Goal: Check status: Check status

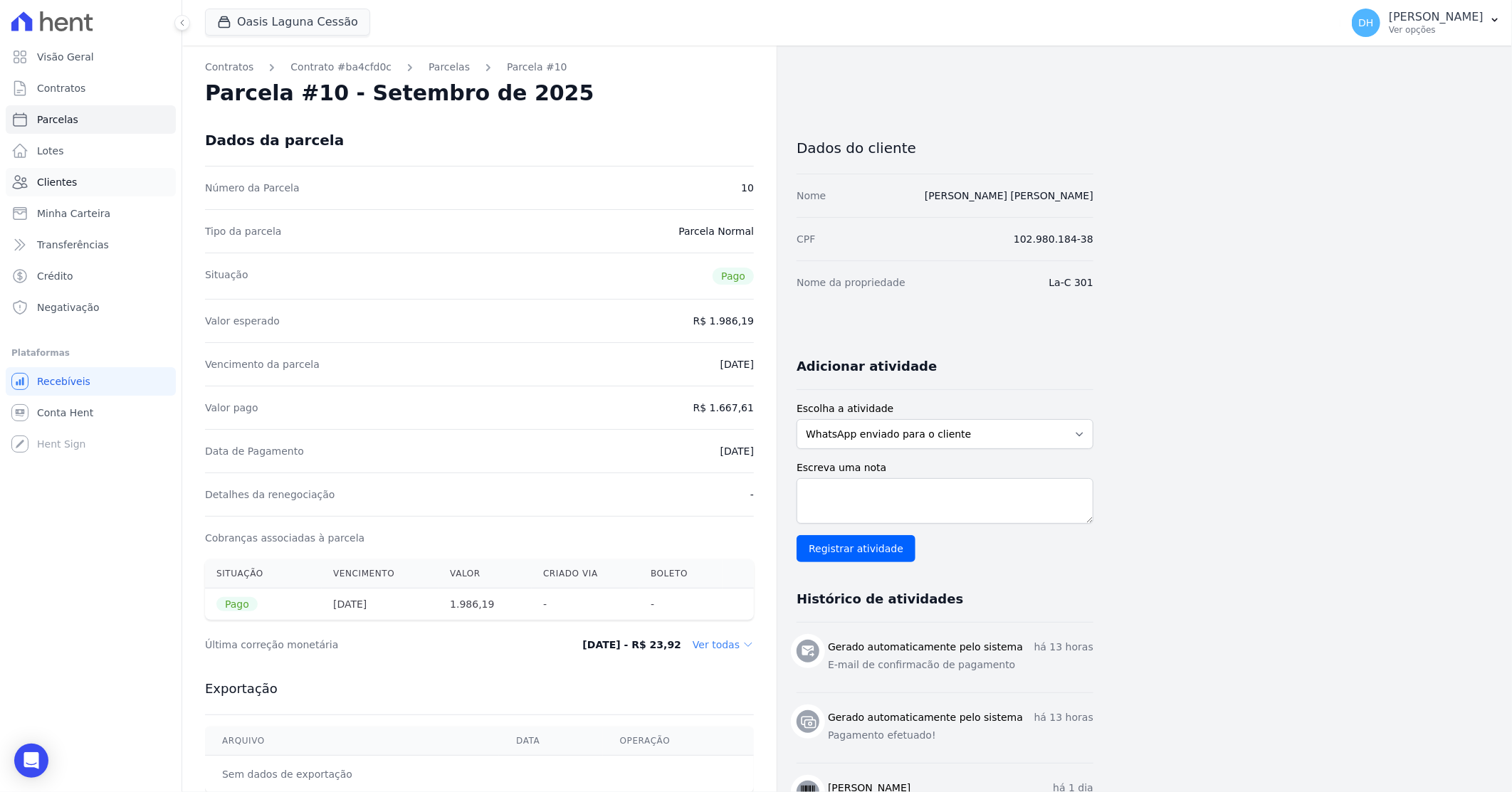
click at [82, 171] on link "Clientes" at bounding box center [91, 182] width 170 height 28
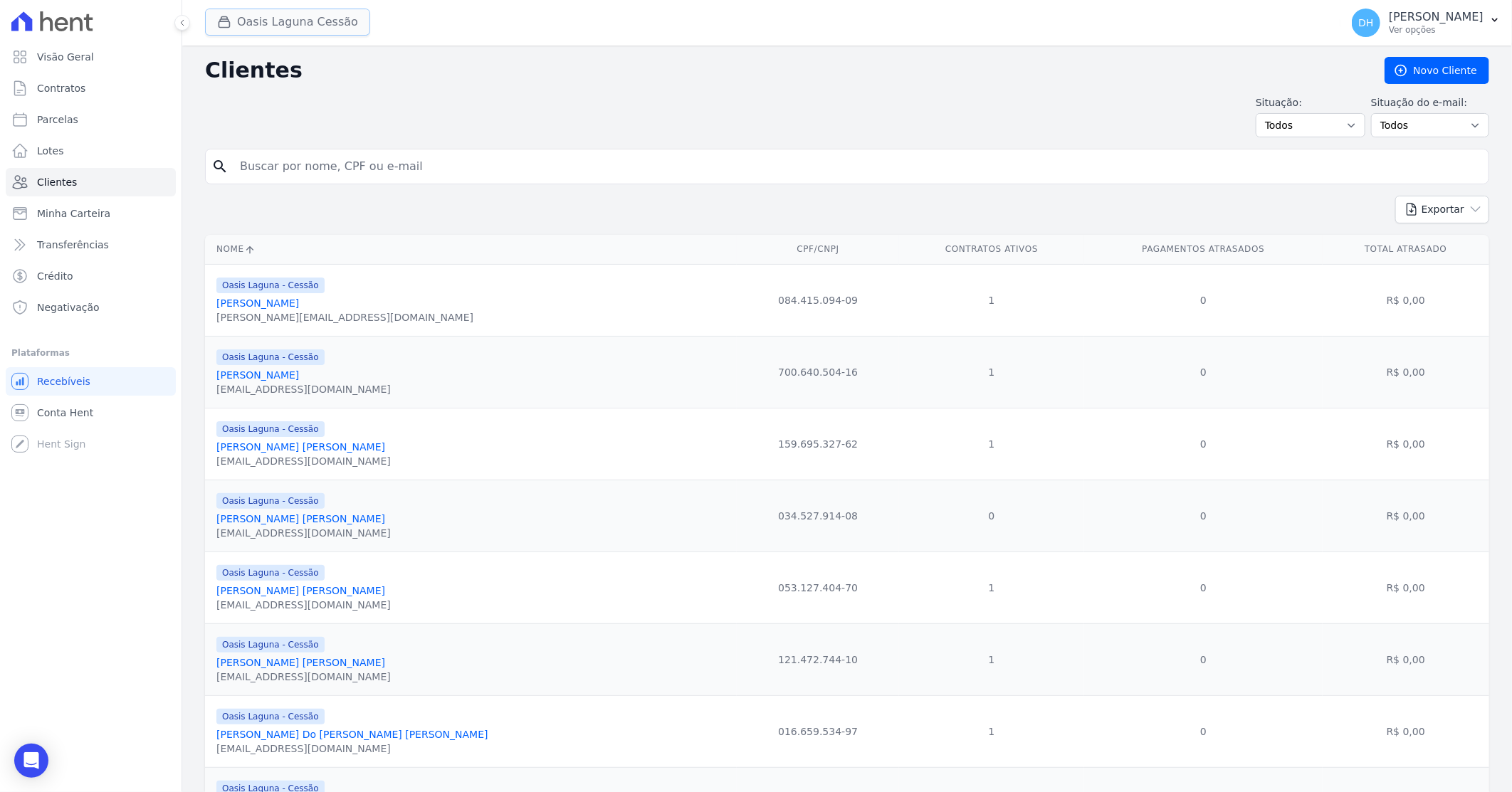
click at [279, 27] on button "Oasis Laguna Cessão" at bounding box center [288, 22] width 165 height 27
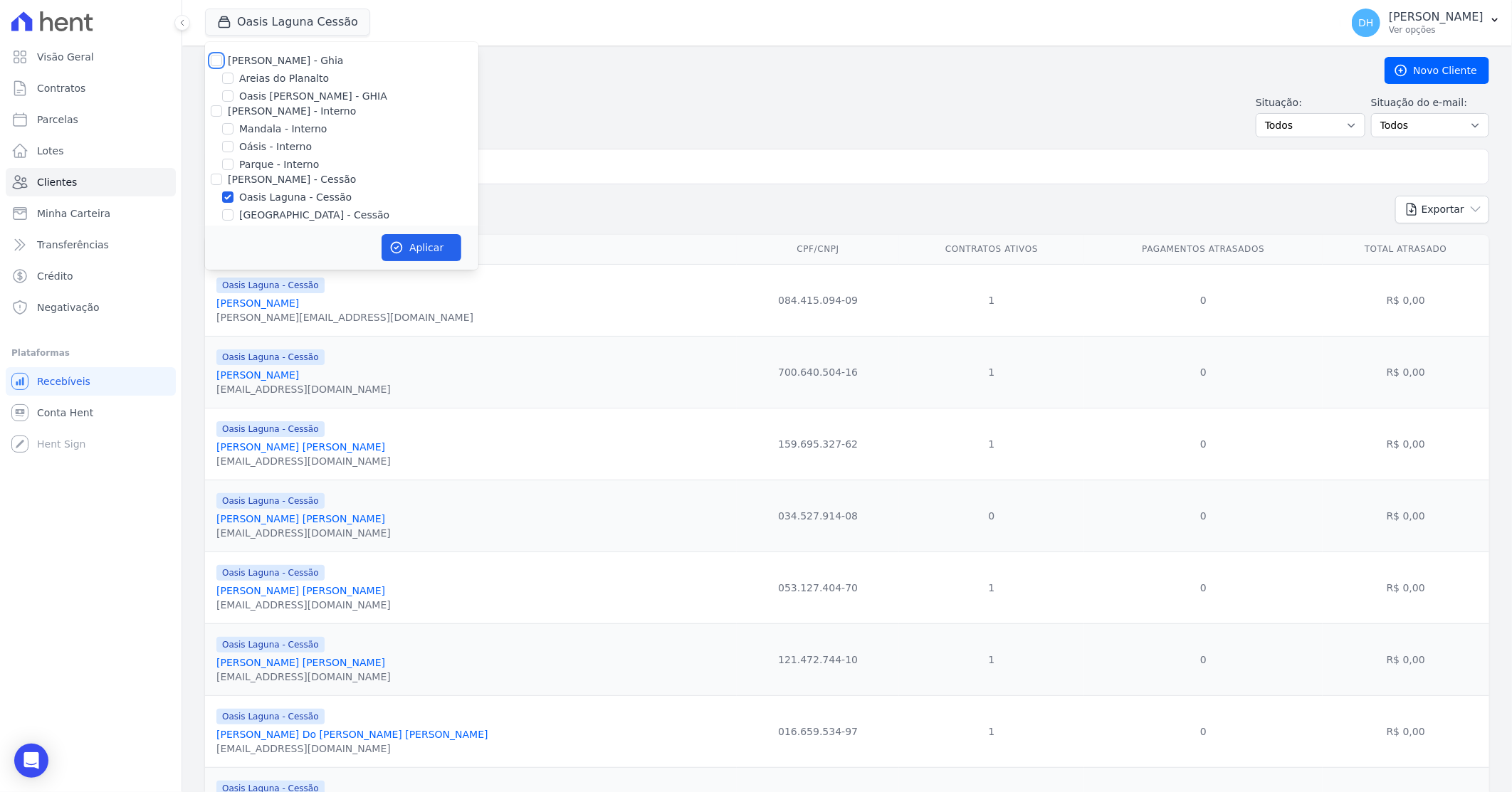
click at [217, 57] on input "[PERSON_NAME] - Ghia" at bounding box center [216, 60] width 11 height 11
checkbox input "true"
click at [216, 100] on div "Oasis [PERSON_NAME] - GHIA" at bounding box center [341, 96] width 273 height 15
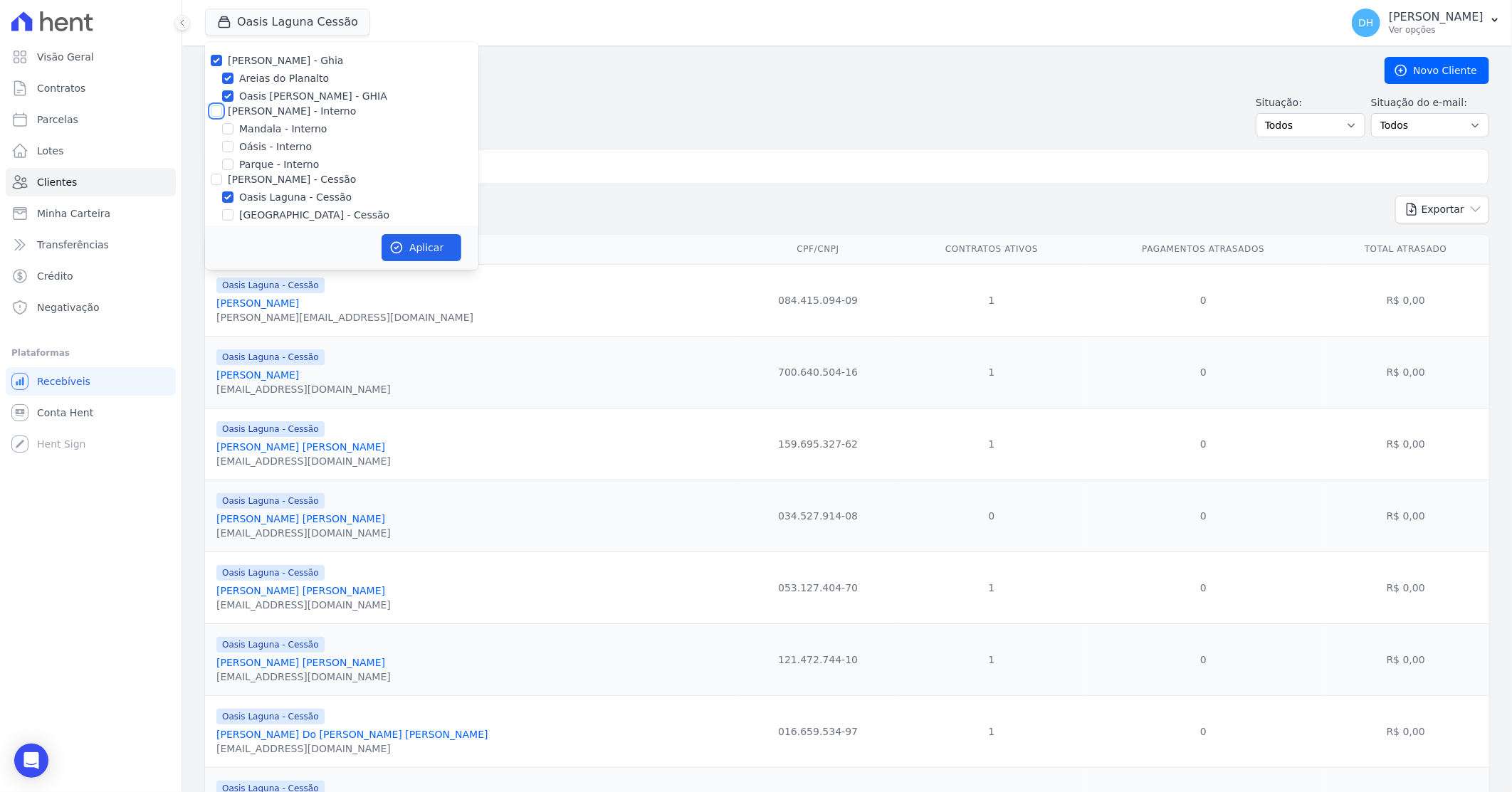
click at [216, 105] on input "[PERSON_NAME] - Interno" at bounding box center [216, 110] width 11 height 11
checkbox input "true"
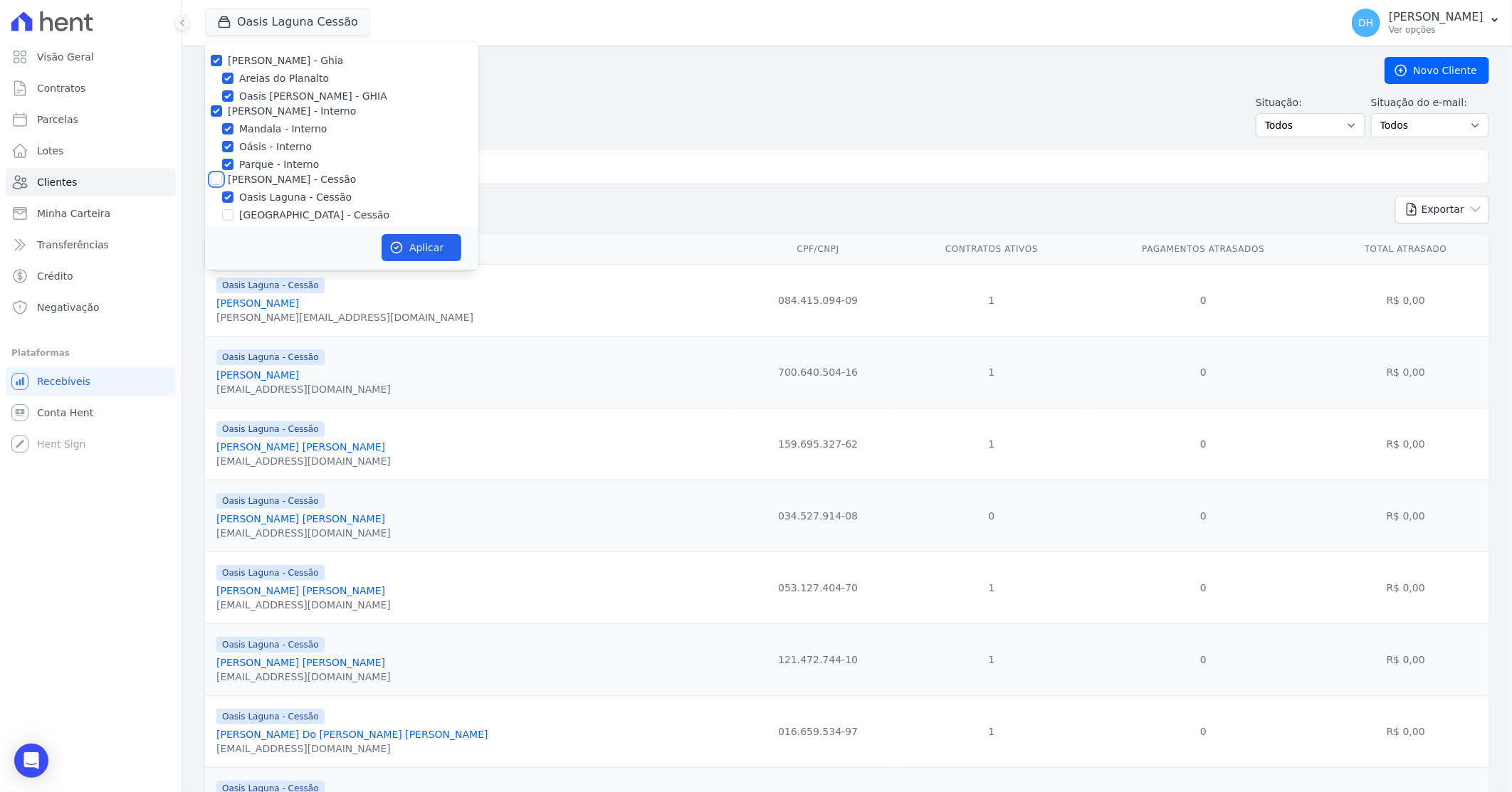
click at [212, 176] on input "[PERSON_NAME] - Cessão" at bounding box center [216, 179] width 11 height 11
checkbox input "true"
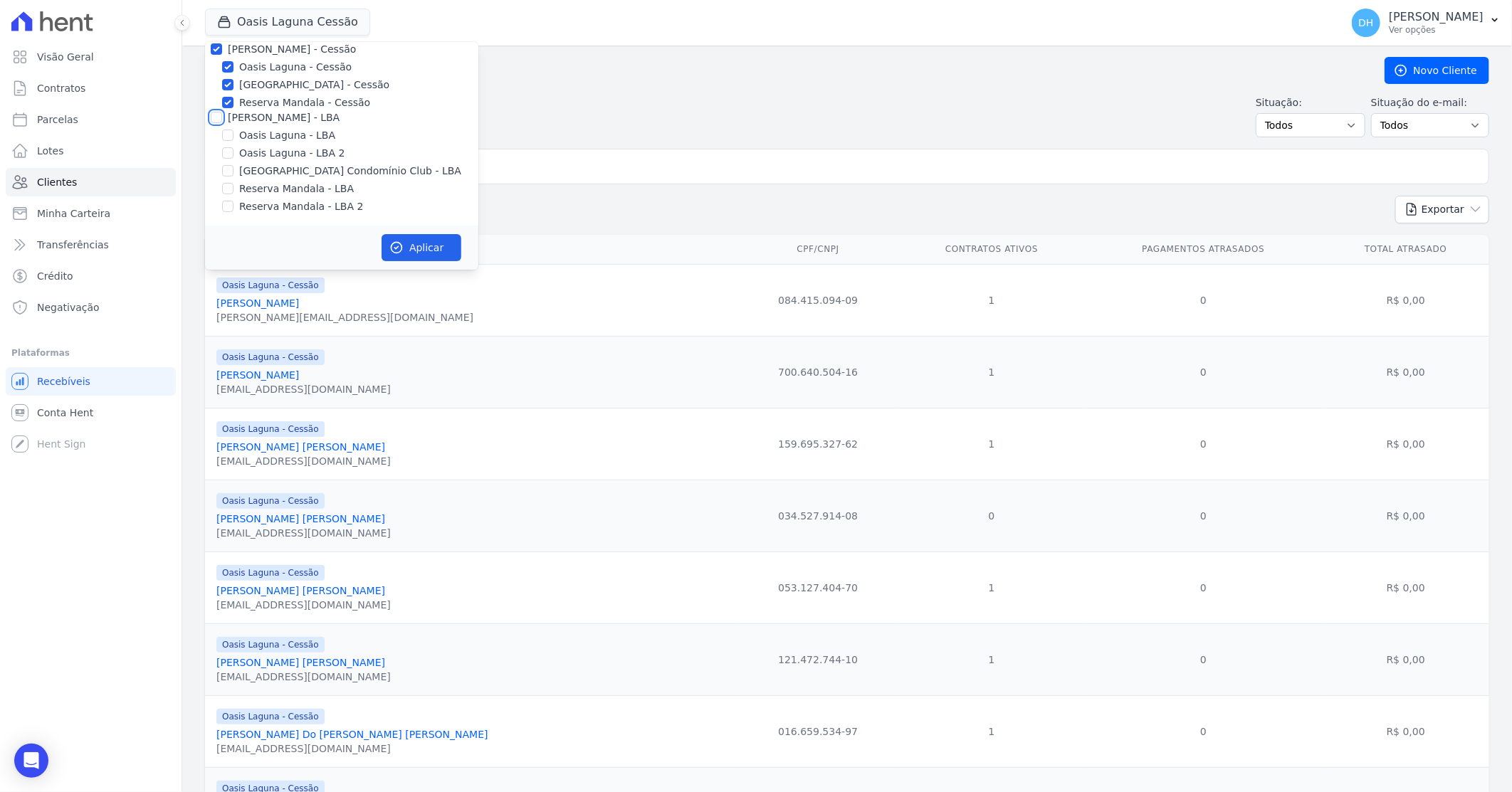
click at [215, 118] on input "[PERSON_NAME] - LBA" at bounding box center [216, 117] width 11 height 11
checkbox input "true"
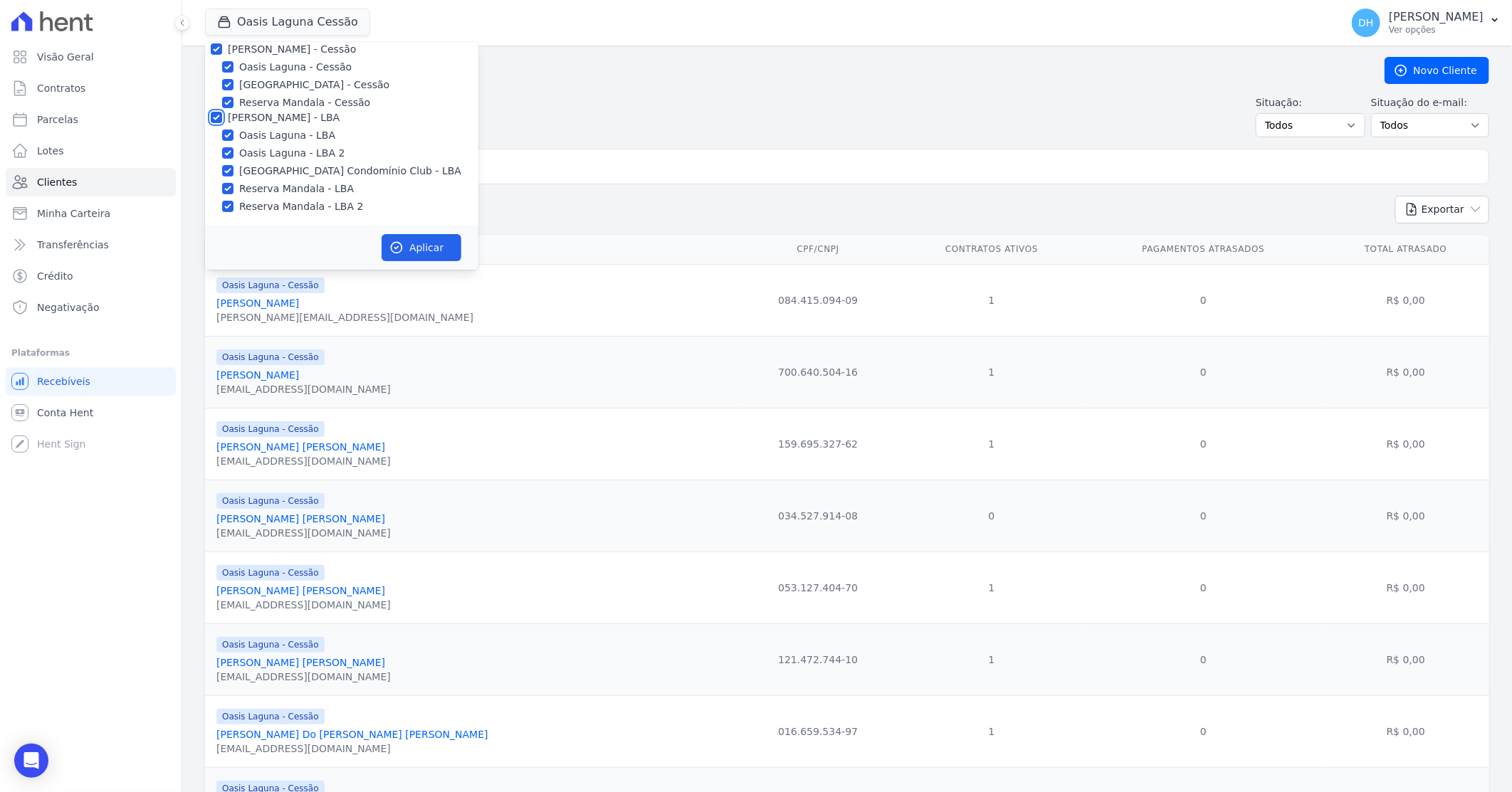
checkbox input "true"
click at [402, 249] on icon "button" at bounding box center [396, 247] width 14 height 14
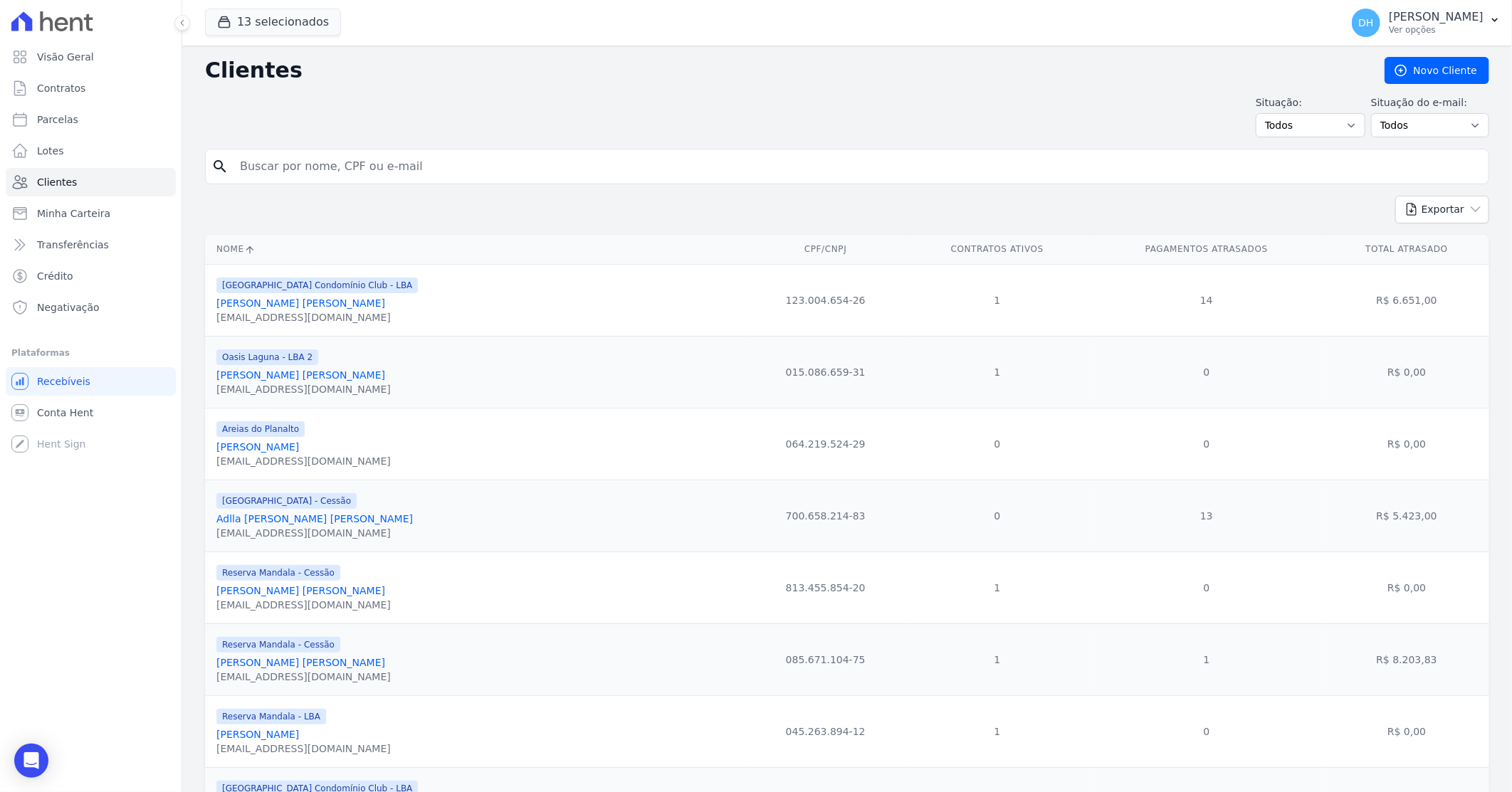
click at [482, 157] on input "search" at bounding box center [857, 167] width 1251 height 28
type input "[PERSON_NAME]"
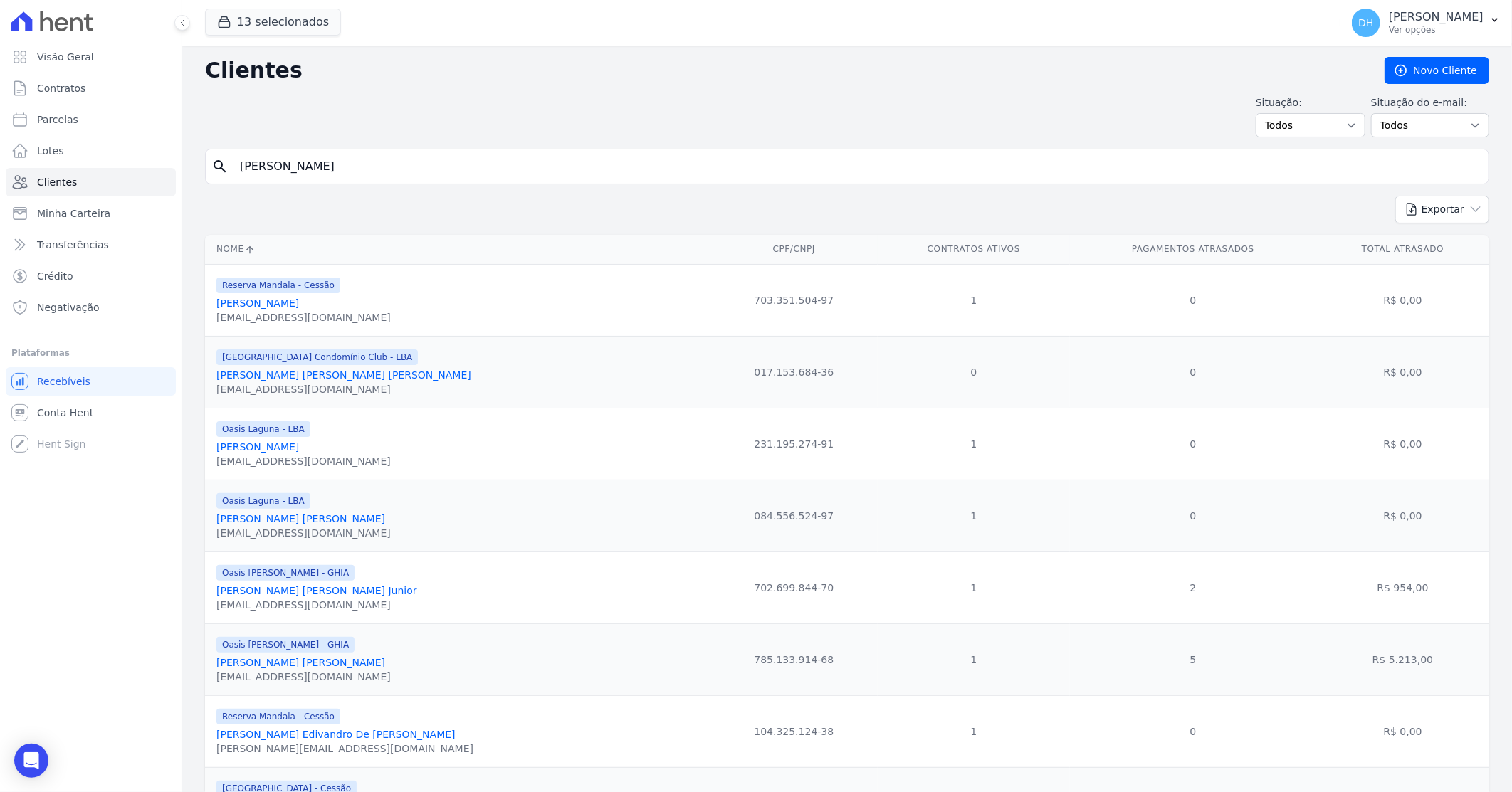
click at [309, 595] on link "[PERSON_NAME] [PERSON_NAME] Junior" at bounding box center [317, 590] width 200 height 11
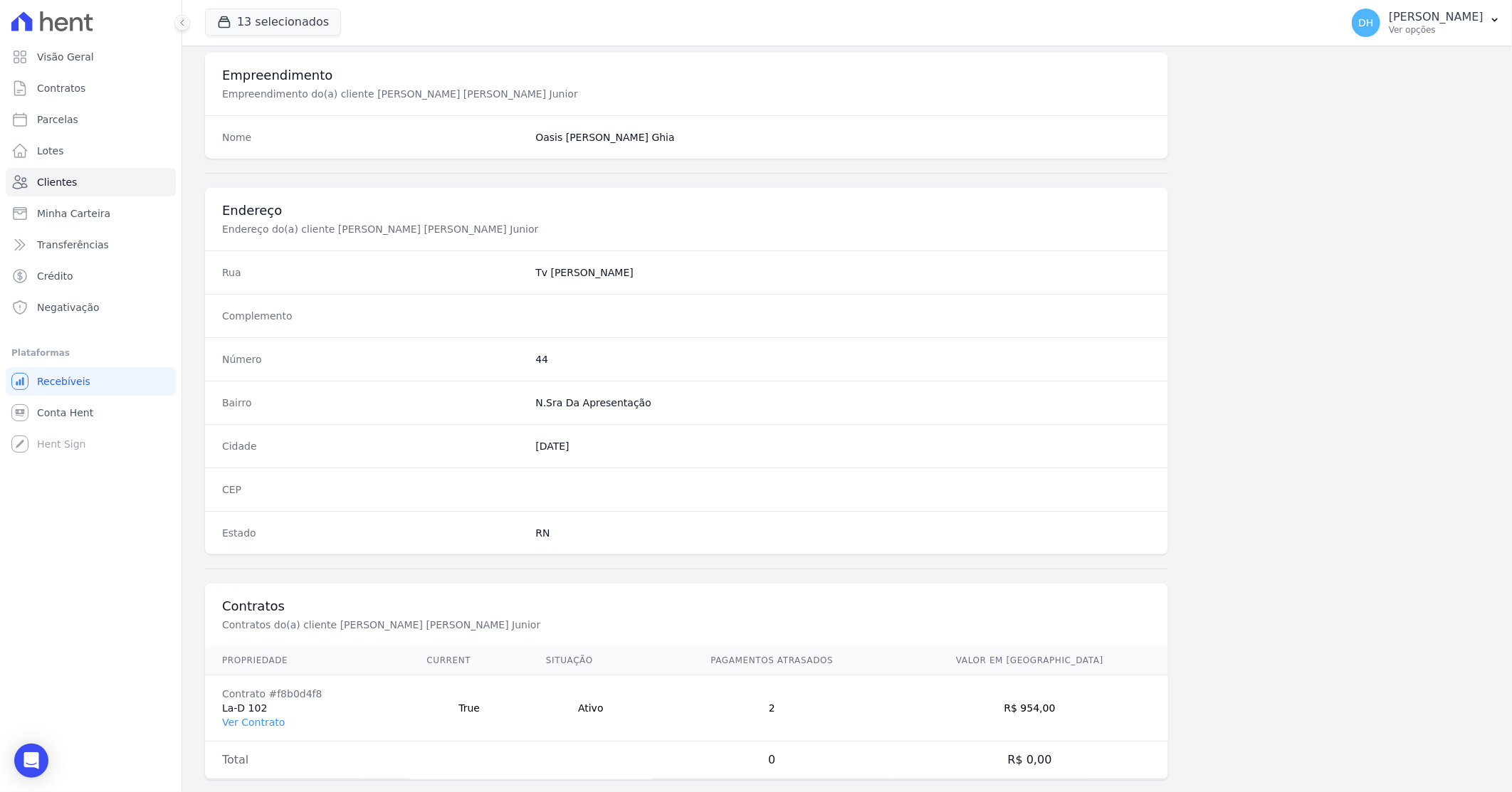
scroll to position [541, 0]
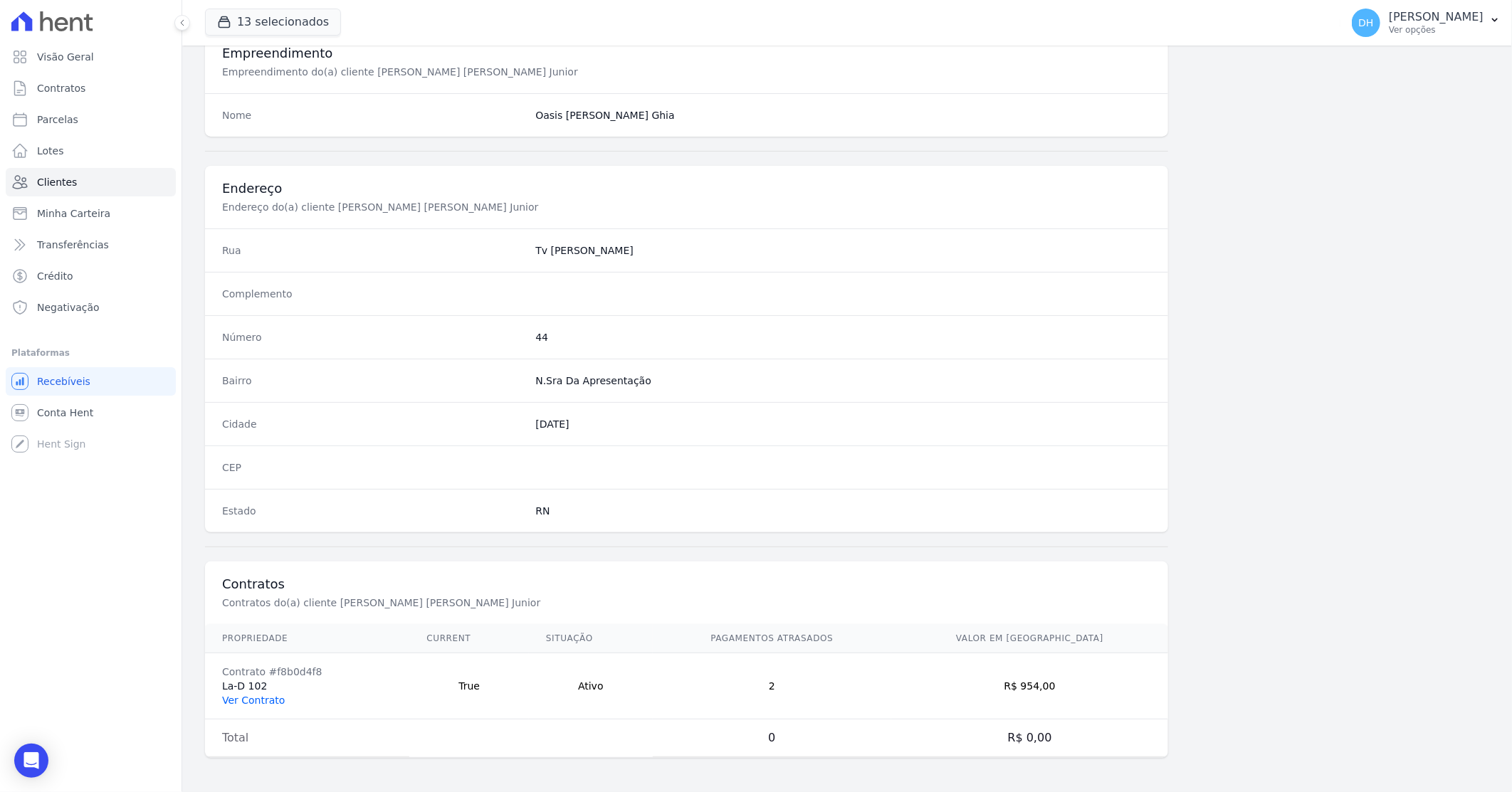
click at [267, 698] on link "Ver Contrato" at bounding box center [253, 700] width 63 height 11
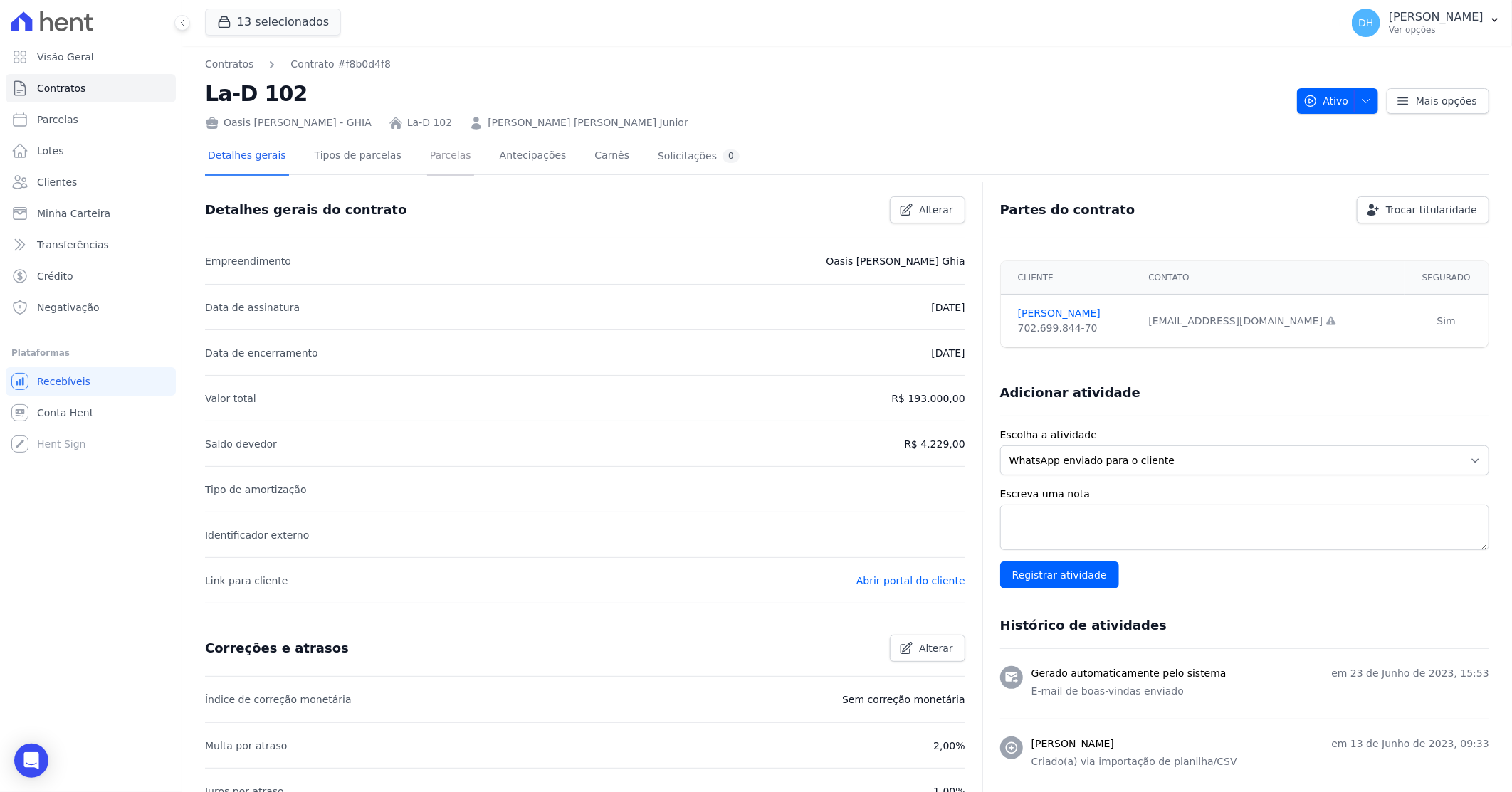
click at [427, 152] on link "Parcelas" at bounding box center [450, 156] width 47 height 38
